Goal: Information Seeking & Learning: Learn about a topic

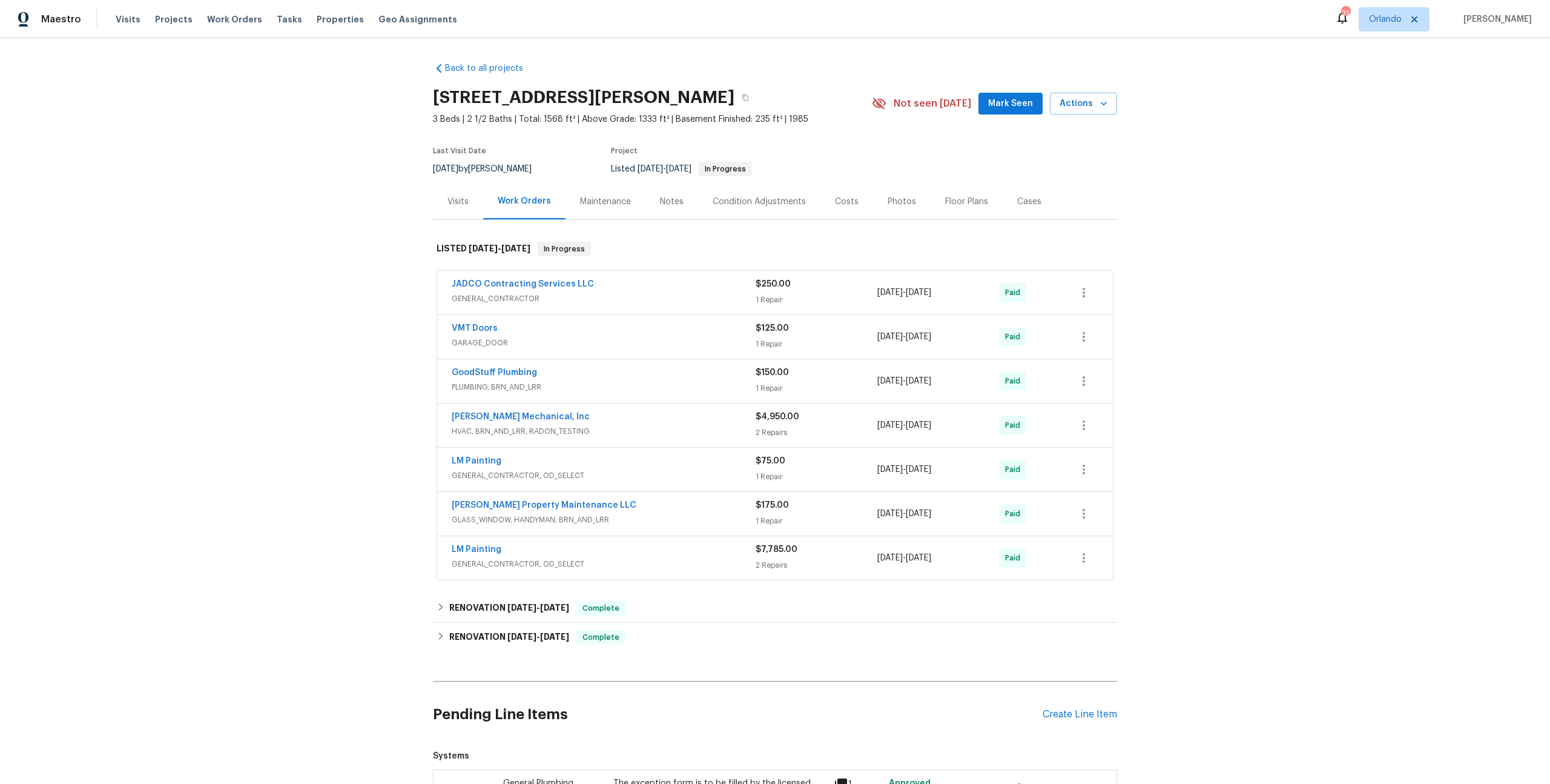
click at [835, 205] on div "Costs" at bounding box center [846, 202] width 24 height 12
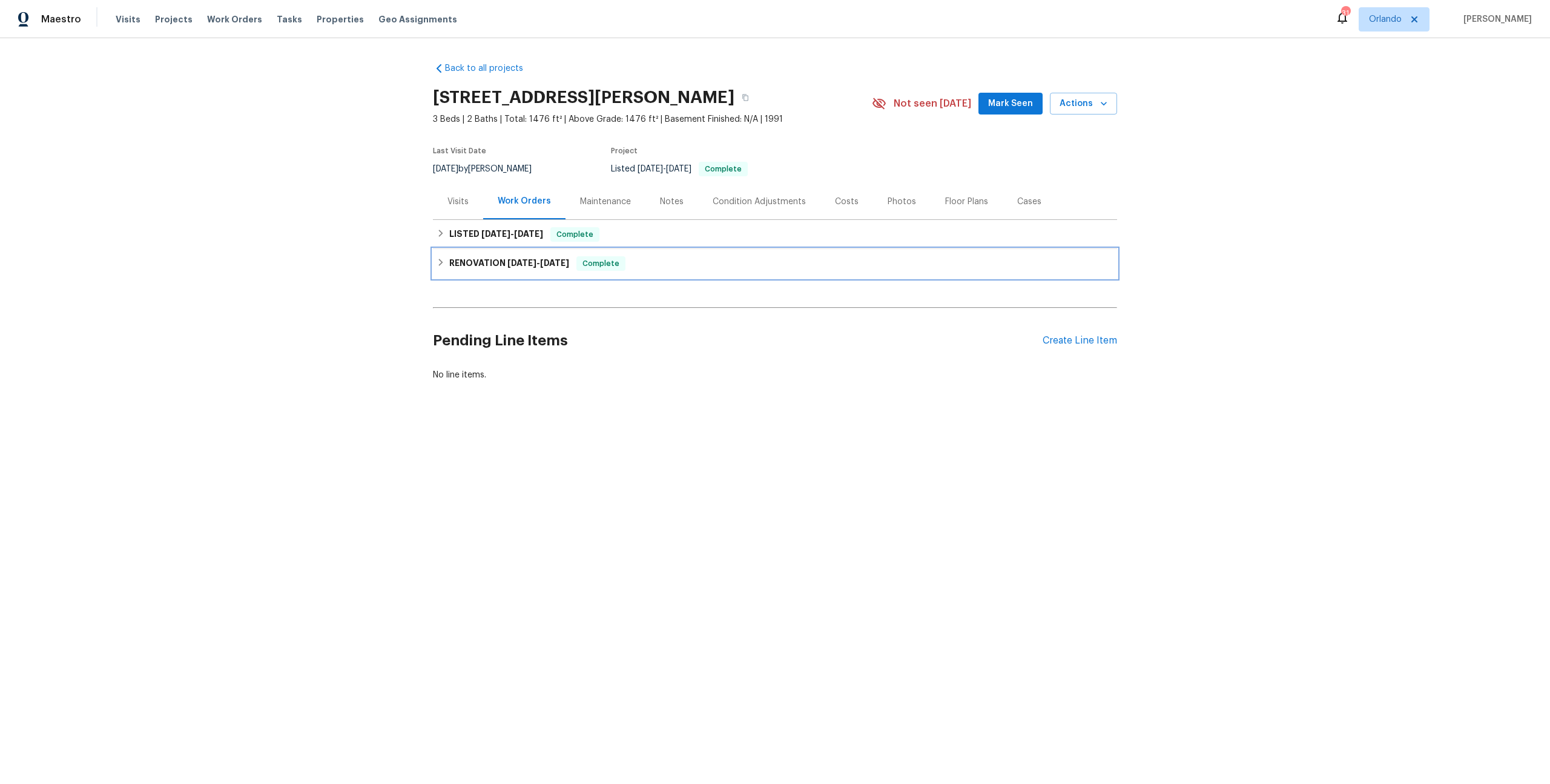
click at [476, 261] on h6 "RENOVATION [DATE] - [DATE]" at bounding box center [509, 263] width 120 height 14
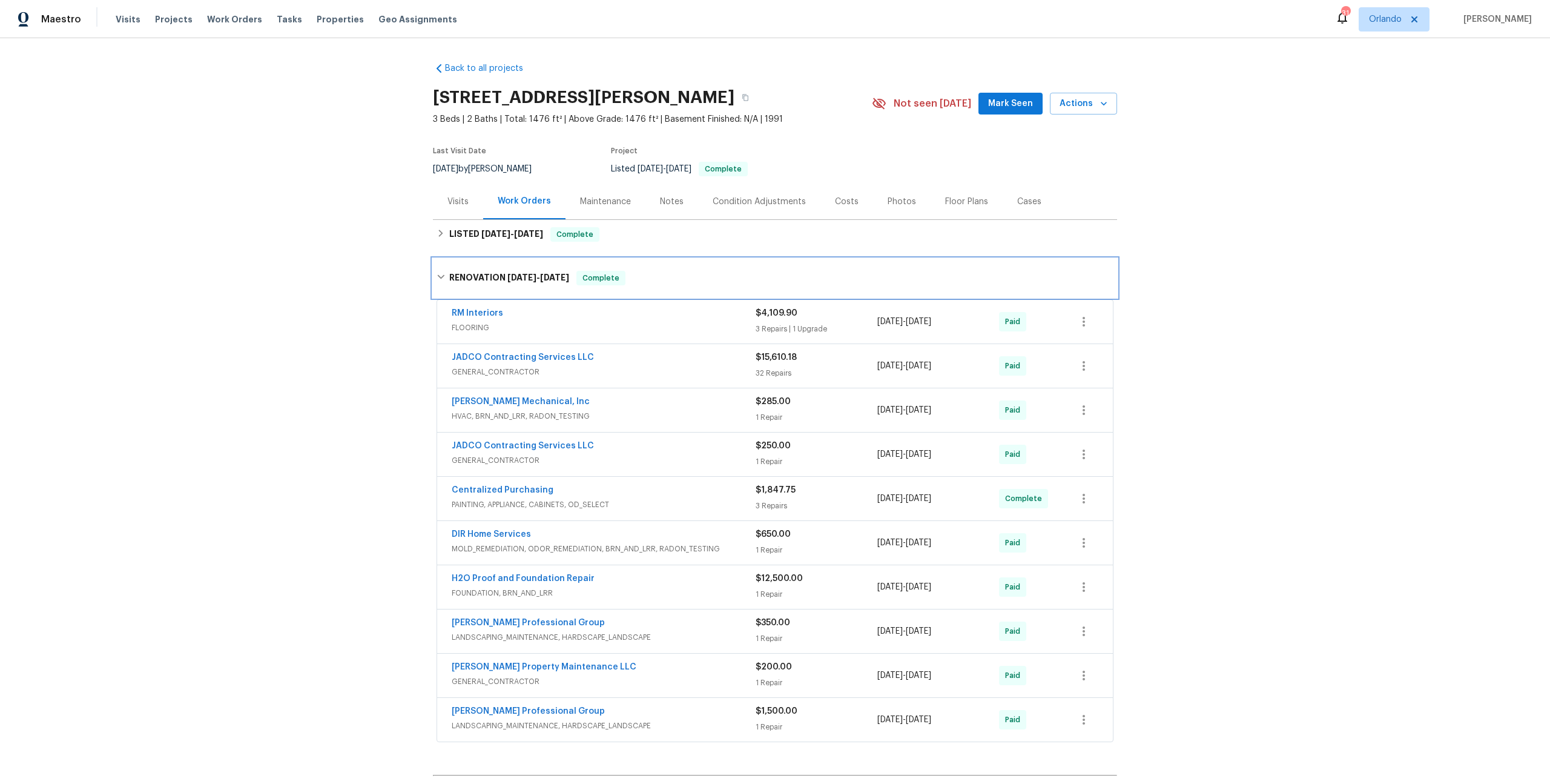
scroll to position [156, 0]
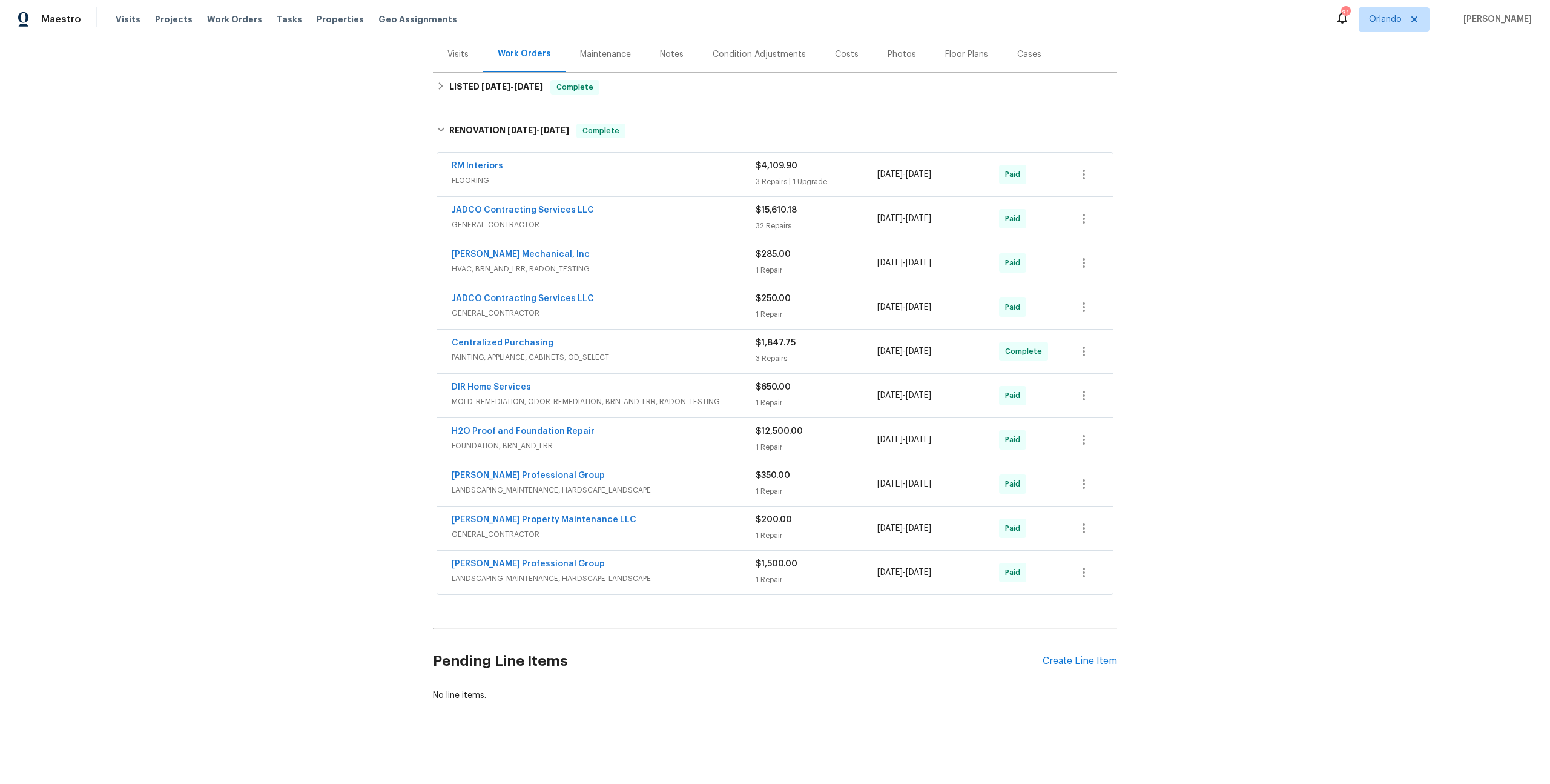
click at [587, 205] on div "JADCO Contracting Services LLC" at bounding box center [603, 211] width 304 height 14
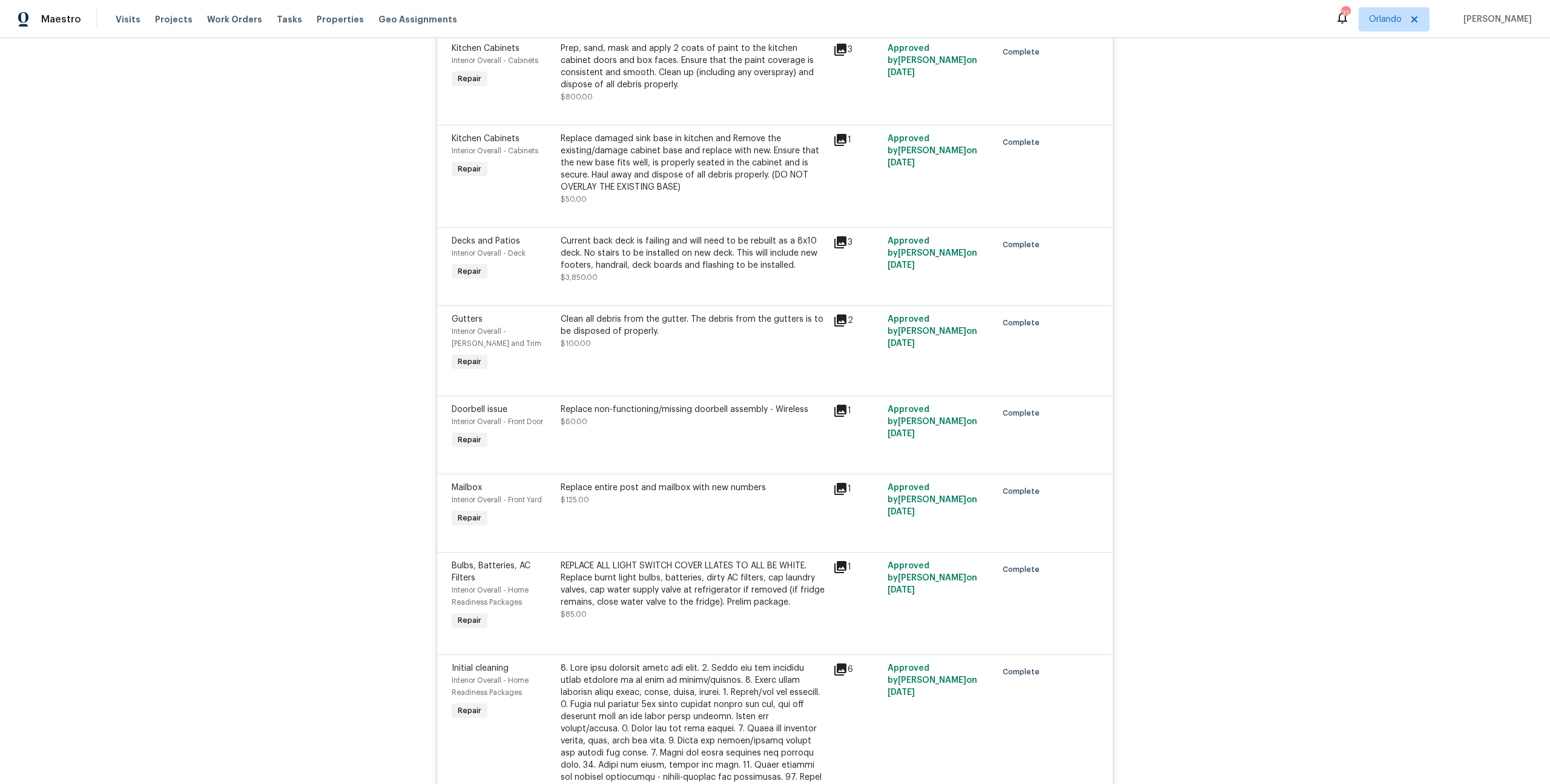
scroll to position [1021, 0]
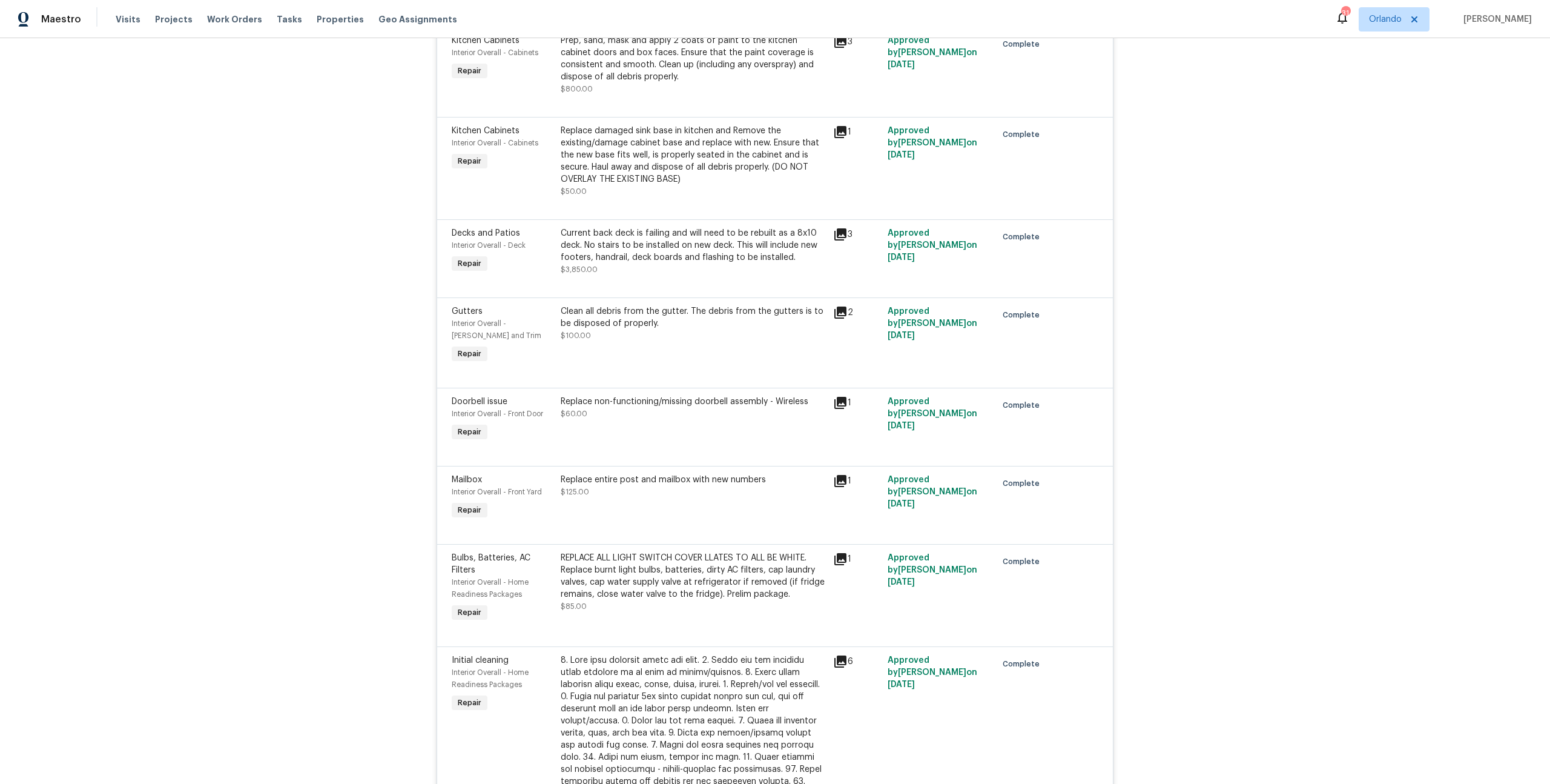
click at [626, 263] on div "Current back deck is failing and will need to be rebuilt as a 8x10 deck. No sta…" at bounding box center [693, 245] width 265 height 36
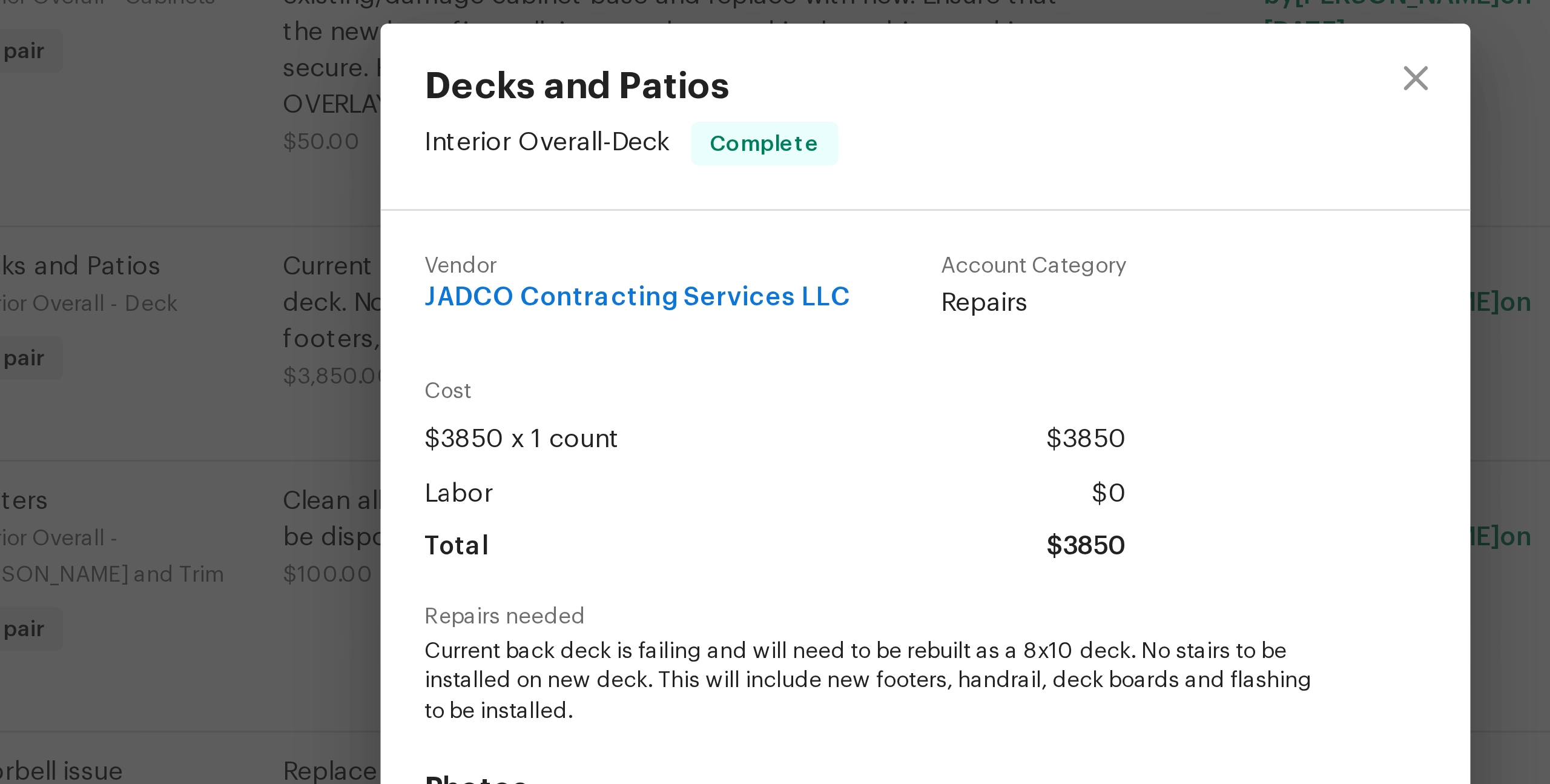
click at [567, 246] on div "Decks and Patios Interior Overall - Deck Complete Vendor JADCO Contracting Serv…" at bounding box center [775, 392] width 1550 height 784
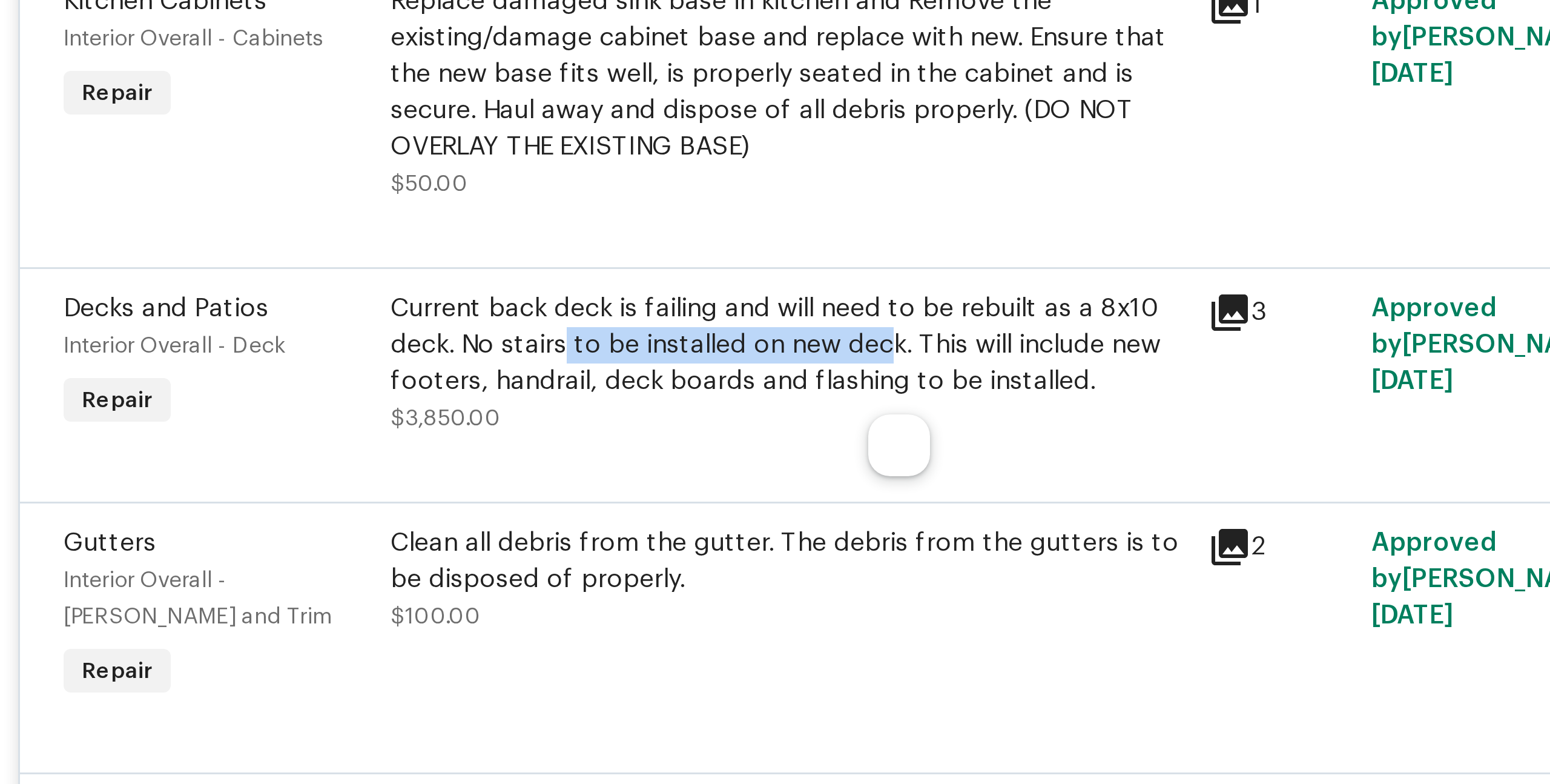
drag, startPoint x: 639, startPoint y: 263, endPoint x: 721, endPoint y: 264, distance: 82.0
click at [721, 263] on div "Current back deck is failing and will need to be rebuilt as a 8x10 deck. No sta…" at bounding box center [693, 245] width 265 height 36
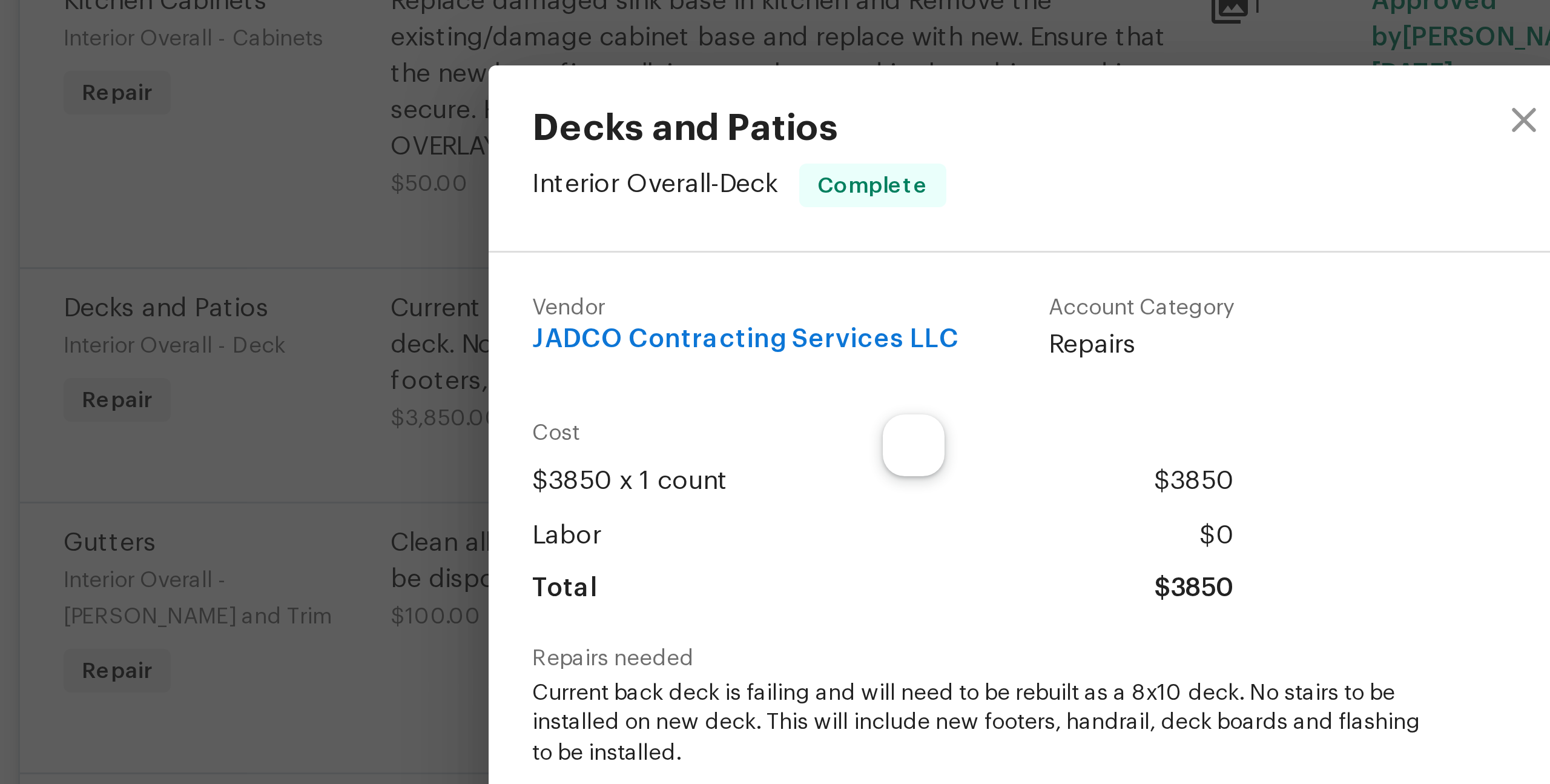
click at [671, 287] on div "$3850 x 1 count $3850" at bounding box center [724, 291] width 234 height 18
click at [559, 259] on div "Decks and Patios Interior Overall - Deck Complete Vendor JADCO Contracting Serv…" at bounding box center [775, 392] width 1550 height 784
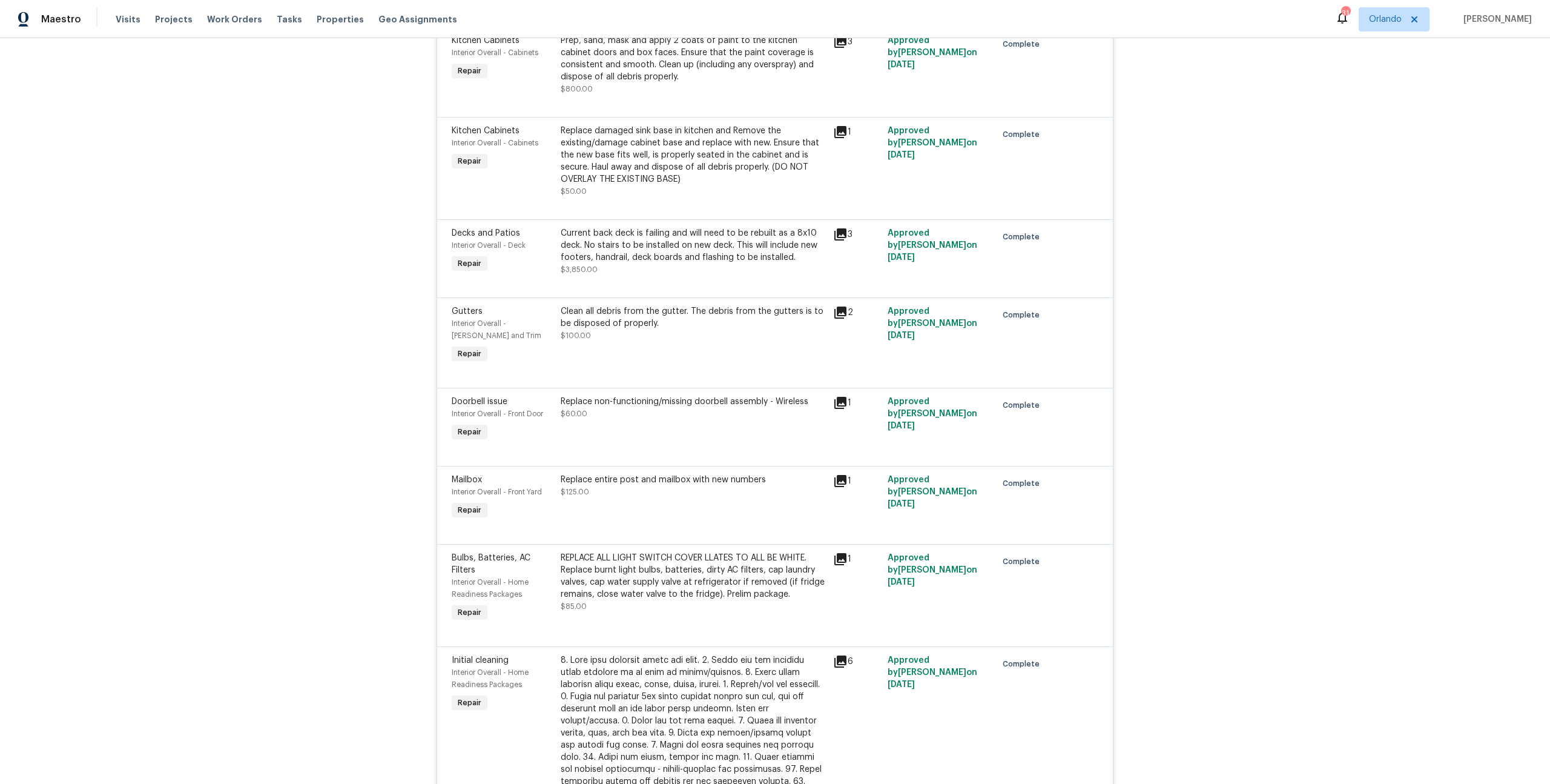
click at [836, 259] on div "3" at bounding box center [857, 251] width 55 height 56
click at [836, 241] on icon at bounding box center [840, 234] width 12 height 12
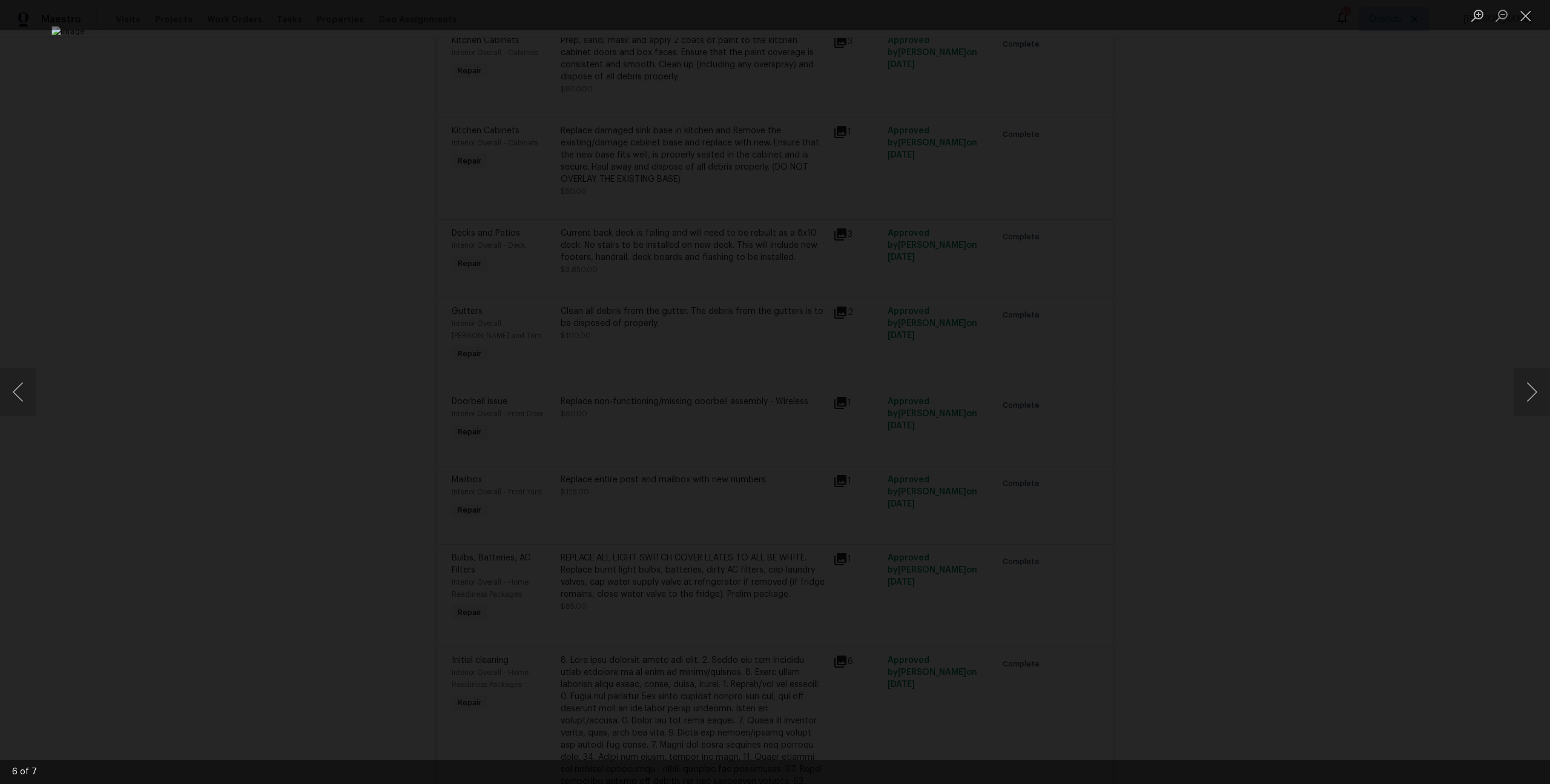
click at [374, 252] on div "Lightbox" at bounding box center [775, 392] width 1550 height 784
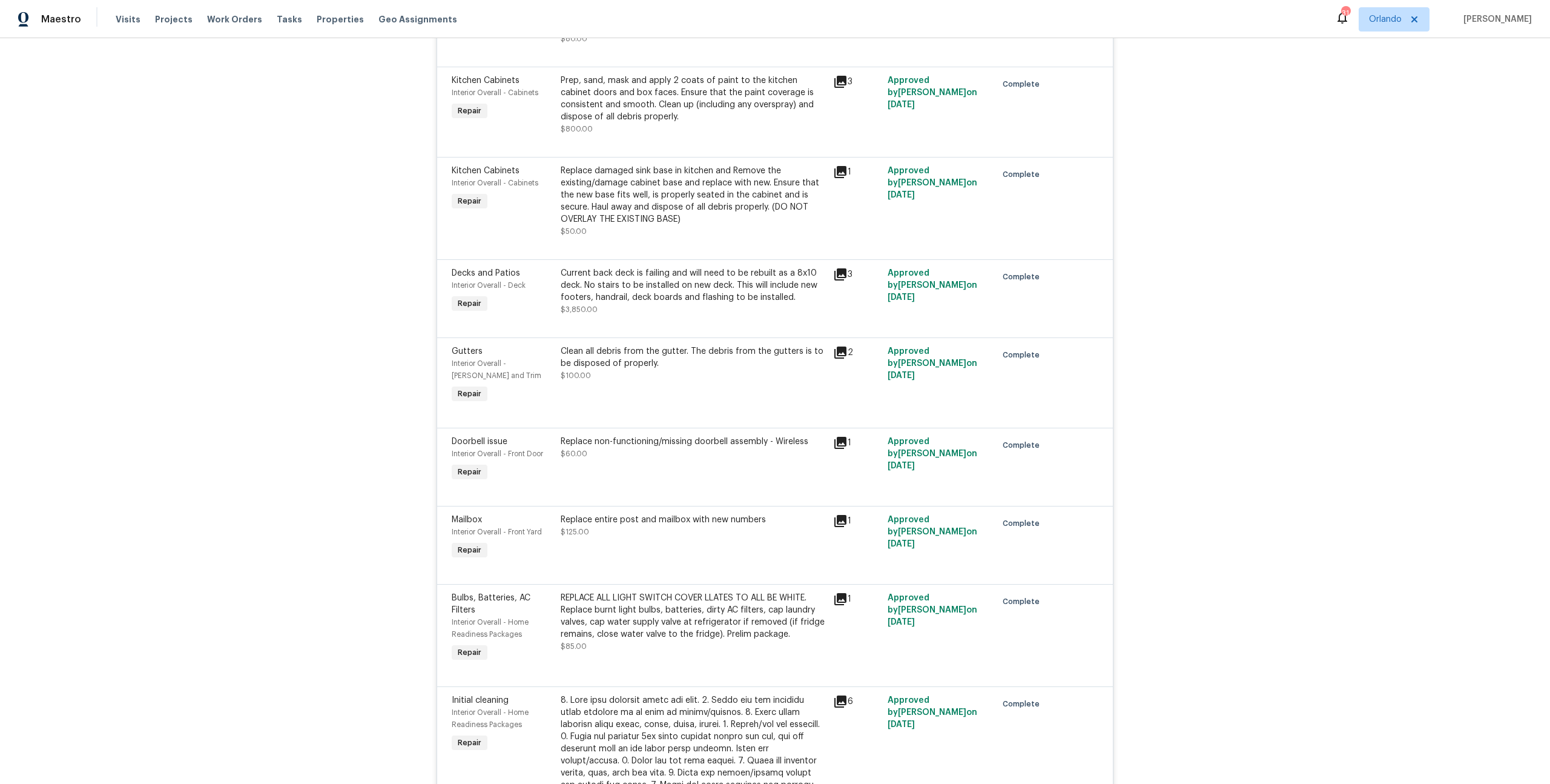
scroll to position [1113, 0]
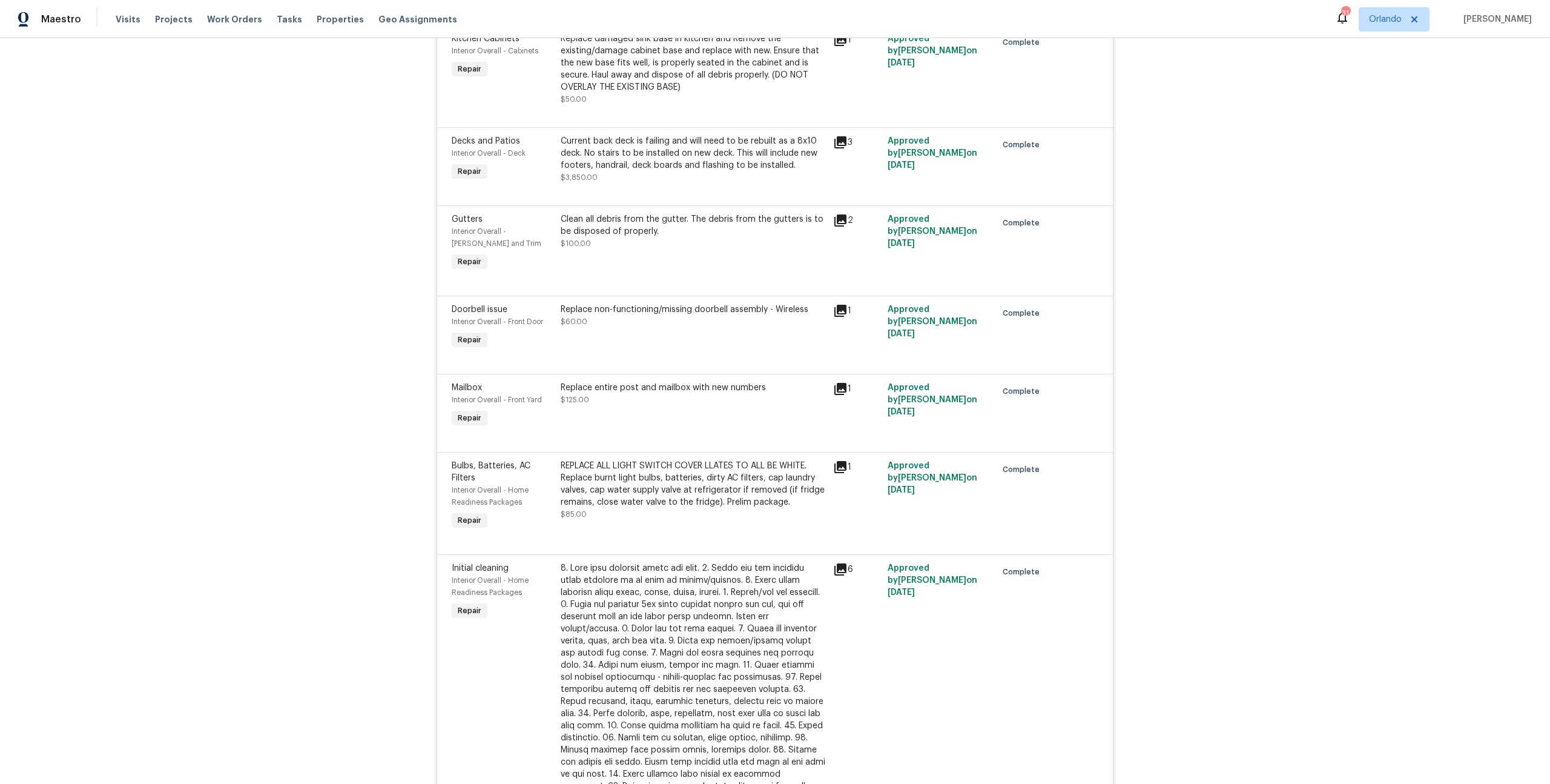
click at [838, 149] on icon at bounding box center [840, 142] width 12 height 12
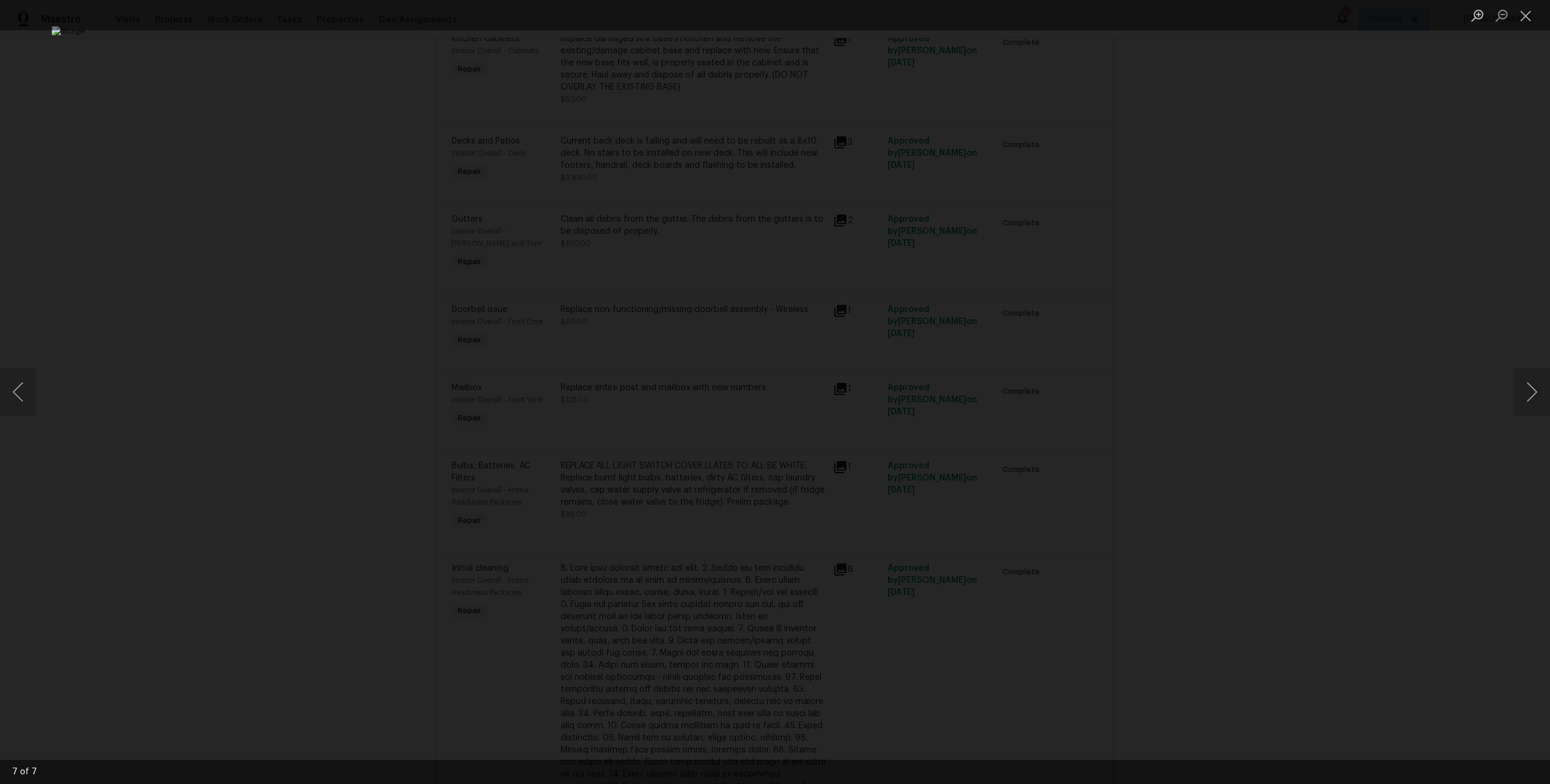
click at [1132, 258] on div "Lightbox" at bounding box center [775, 392] width 1550 height 784
